Goal: Task Accomplishment & Management: Manage account settings

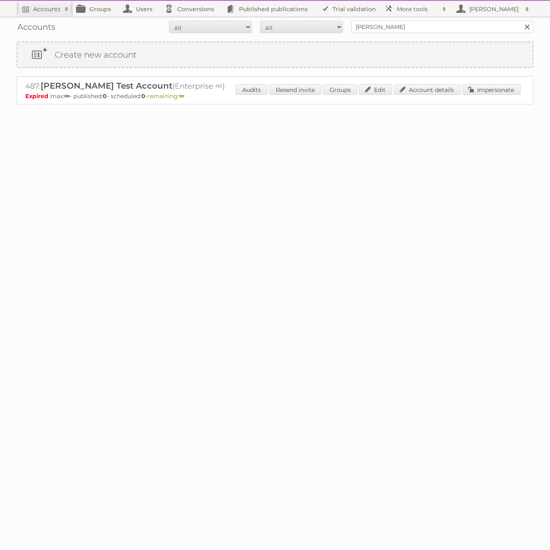
click at [184, 98] on span "remaining: ∞" at bounding box center [166, 95] width 37 height 7
click at [255, 167] on body "Accounts Search Advanced Search Create new account Groups Users Conversions Pub…" at bounding box center [275, 275] width 550 height 550
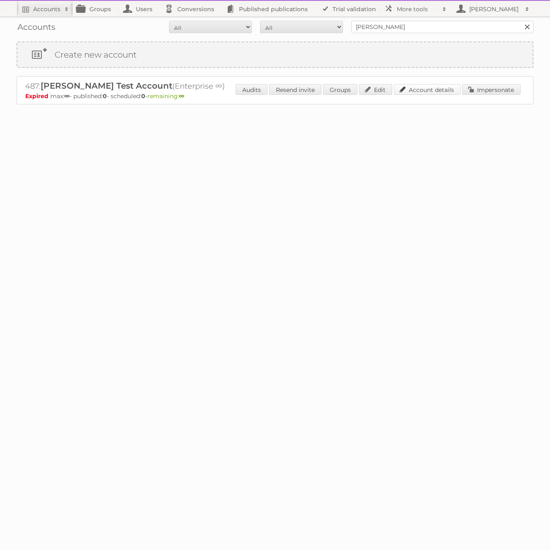
click at [420, 90] on link "Account details" at bounding box center [427, 89] width 67 height 11
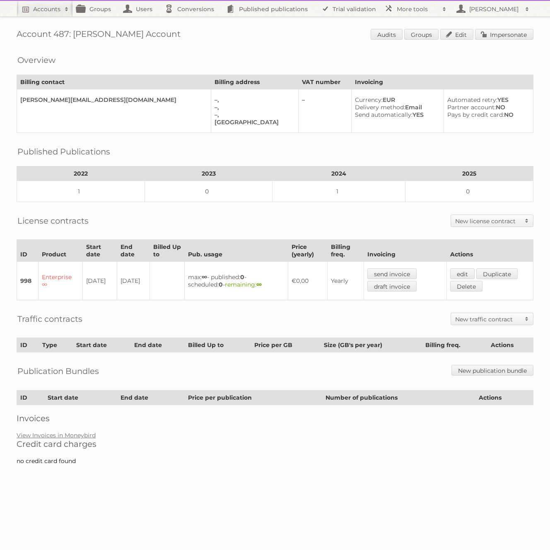
click at [44, 283] on td "Enterprise ∞" at bounding box center [61, 281] width 44 height 39
click at [474, 269] on link "edit" at bounding box center [463, 274] width 24 height 11
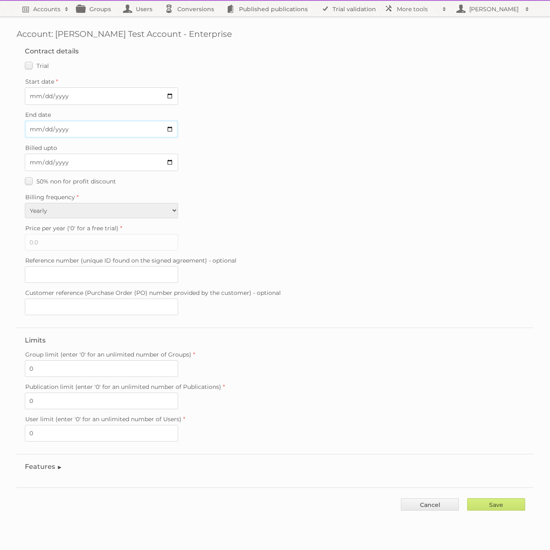
click at [31, 128] on input "2025-08-24" at bounding box center [101, 129] width 153 height 17
click at [169, 126] on input "2025-08-24" at bounding box center [101, 129] width 153 height 17
type input "2026-07-31"
click at [511, 499] on input "Save" at bounding box center [497, 505] width 58 height 12
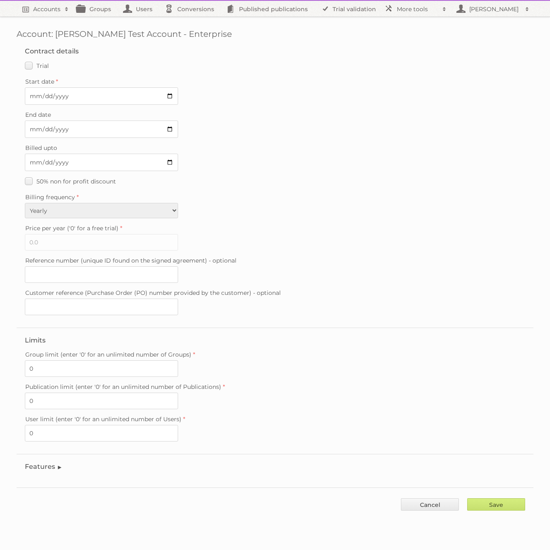
type input "..."
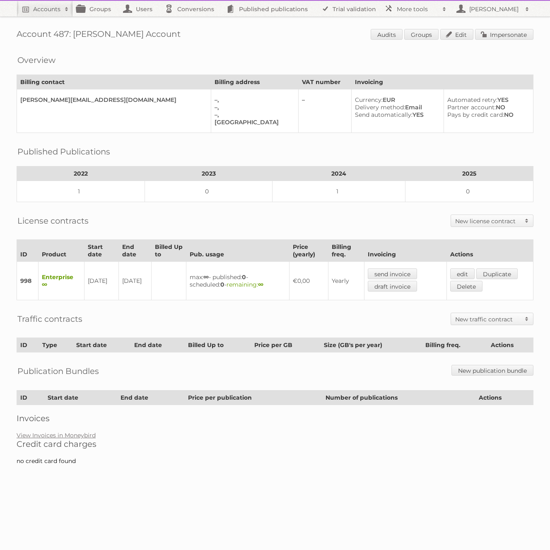
click at [66, 35] on h1 "Account 487: [PERSON_NAME] Account Audits Groups Edit Impersonate" at bounding box center [275, 35] width 517 height 12
copy h1 "487"
click at [391, 10] on link "More tools" at bounding box center [416, 9] width 70 height 16
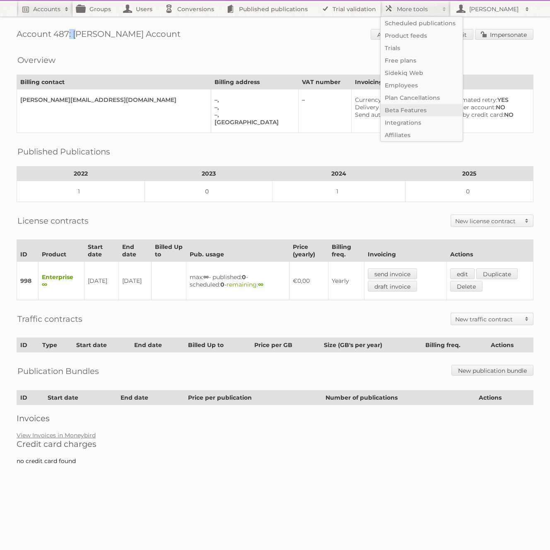
click at [407, 105] on link "Beta Features" at bounding box center [422, 110] width 82 height 12
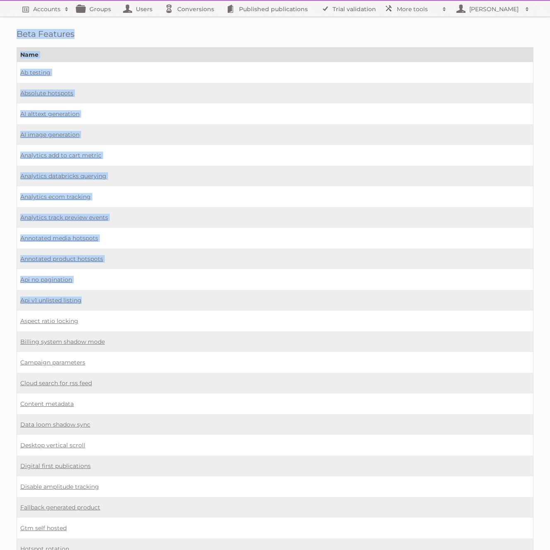
drag, startPoint x: 170, startPoint y: 292, endPoint x: 45, endPoint y: -10, distance: 327.3
click at [45, 0] on html "Accounts Search Advanced Search Create new account Groups Users Conversions Pub…" at bounding box center [275, 275] width 550 height 550
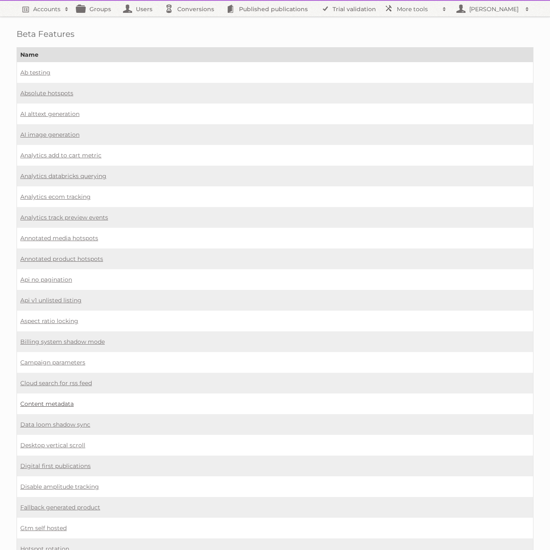
click at [43, 400] on link "Content metadata" at bounding box center [46, 403] width 53 height 7
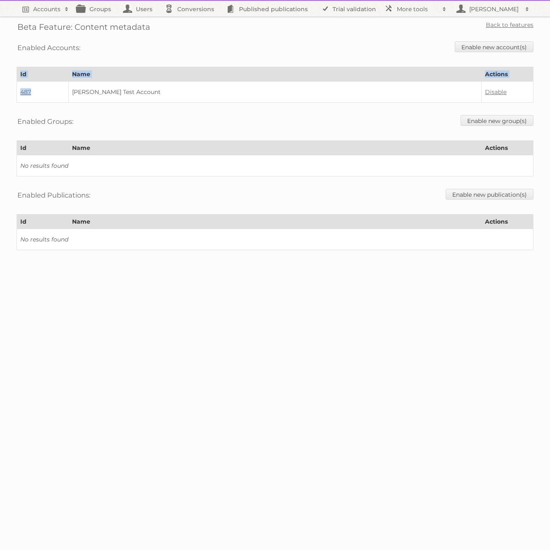
drag, startPoint x: 45, startPoint y: 88, endPoint x: -1, endPoint y: 89, distance: 46.4
click at [0, 89] on html "Accounts Search Advanced Search Create new account Groups Users Conversions Pub…" at bounding box center [275, 275] width 550 height 550
click at [156, 54] on div "Enabled Accounts: Enable new account(s)" at bounding box center [275, 47] width 517 height 21
